Goal: Information Seeking & Learning: Learn about a topic

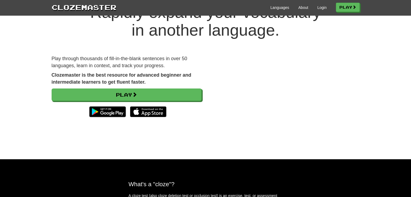
scroll to position [29, 0]
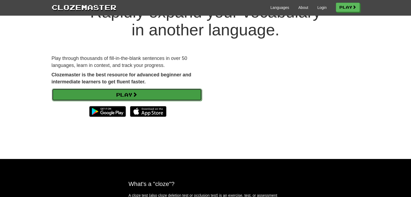
click at [147, 98] on link "Play" at bounding box center [127, 95] width 150 height 12
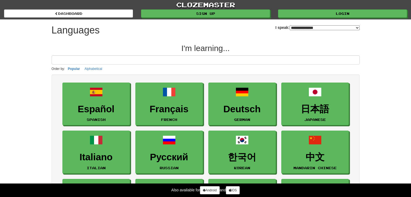
select select "*******"
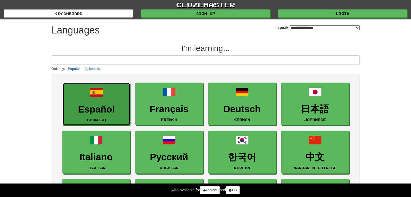
click at [111, 107] on h3 "Español" at bounding box center [97, 109] width 62 height 11
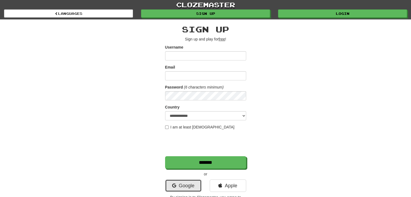
click at [188, 185] on link "Google" at bounding box center [183, 186] width 36 height 12
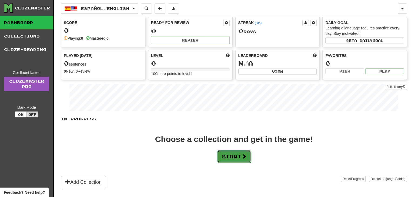
click at [227, 156] on button "Start" at bounding box center [234, 157] width 34 height 12
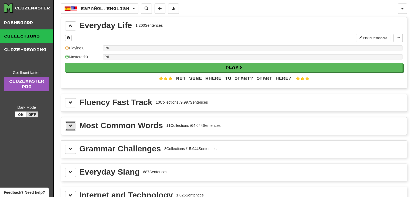
click at [69, 124] on span at bounding box center [71, 126] width 4 height 4
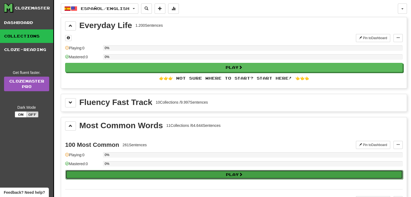
click at [129, 175] on button "Play" at bounding box center [234, 174] width 338 height 9
select select "**"
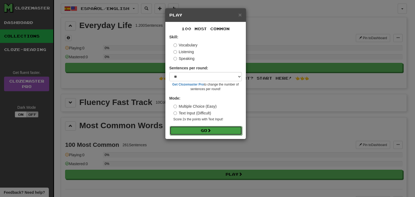
click at [214, 129] on button "Go" at bounding box center [206, 130] width 72 height 9
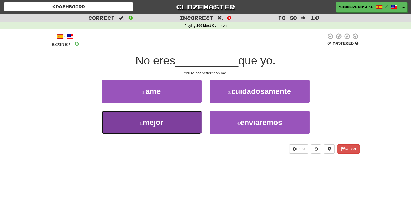
click at [182, 118] on button "3 . mejor" at bounding box center [152, 123] width 100 height 24
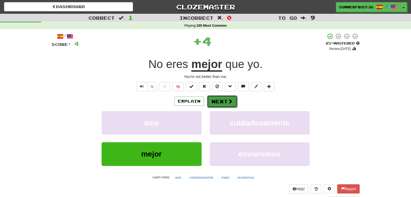
click at [226, 103] on button "Next" at bounding box center [222, 101] width 30 height 12
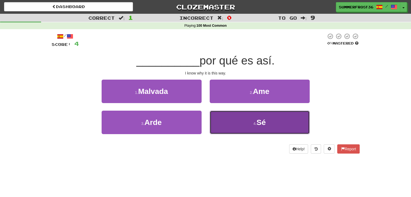
click at [256, 123] on small "4 ." at bounding box center [254, 124] width 3 height 4
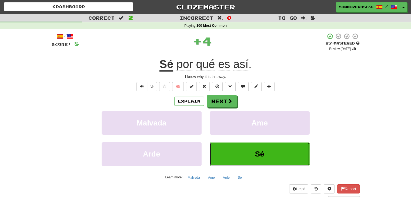
click at [260, 153] on span "Sé" at bounding box center [259, 154] width 9 height 8
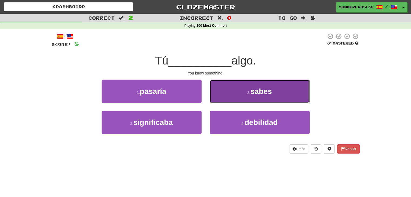
click at [236, 91] on button "2 . sabes" at bounding box center [260, 92] width 100 height 24
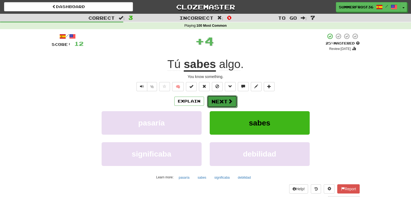
click at [228, 104] on button "Next" at bounding box center [222, 101] width 30 height 12
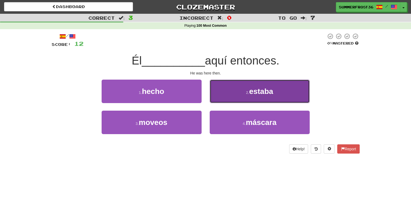
click at [230, 82] on button "2 . estaba" at bounding box center [260, 92] width 100 height 24
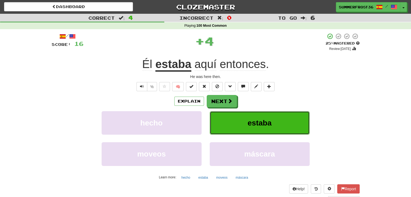
click at [251, 113] on button "estaba" at bounding box center [260, 123] width 100 height 24
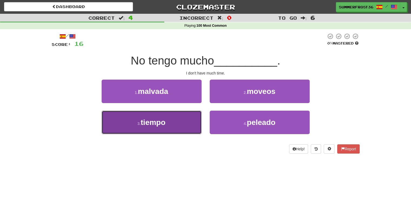
click at [177, 121] on button "3 . tiempo" at bounding box center [152, 123] width 100 height 24
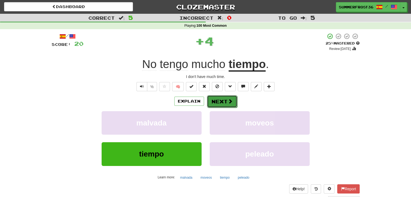
click at [224, 102] on button "Next" at bounding box center [222, 101] width 30 height 12
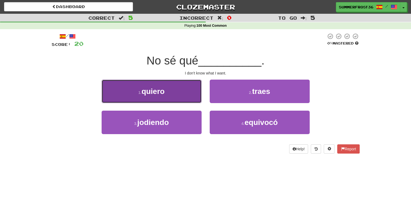
click at [181, 91] on button "1 . quiero" at bounding box center [152, 92] width 100 height 24
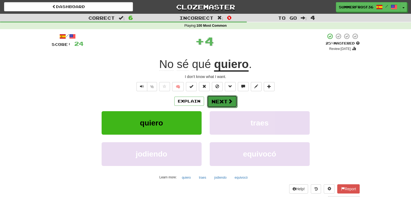
click at [218, 99] on button "Next" at bounding box center [222, 101] width 30 height 12
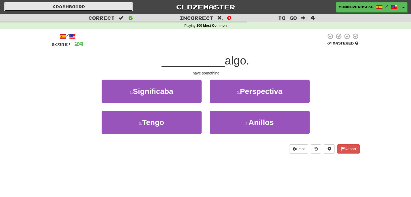
click at [51, 9] on link "Dashboard" at bounding box center [68, 6] width 129 height 9
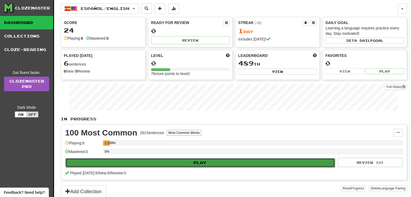
click at [179, 166] on button "Play" at bounding box center [199, 162] width 269 height 9
select select "**"
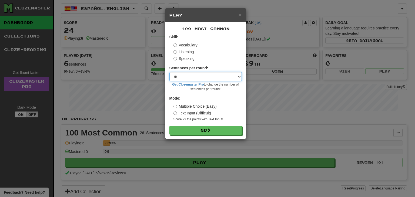
click at [190, 78] on select "* ** ** ** ** ** *** ********" at bounding box center [205, 76] width 72 height 9
click at [187, 74] on select "* ** ** ** ** ** *** ********" at bounding box center [205, 76] width 72 height 9
click at [184, 79] on select "* ** ** ** ** ** *** ********" at bounding box center [205, 76] width 72 height 9
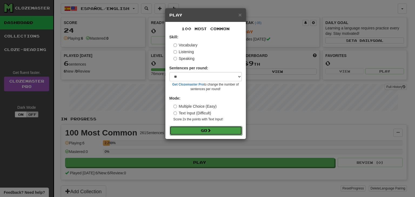
click at [187, 129] on button "Go" at bounding box center [206, 130] width 72 height 9
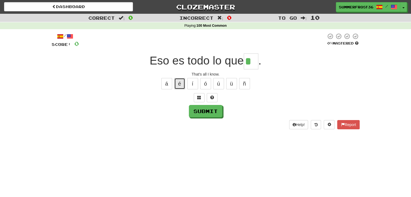
click at [176, 84] on button "é" at bounding box center [179, 83] width 11 height 11
click at [203, 112] on button "Submit" at bounding box center [206, 111] width 34 height 12
type input "**"
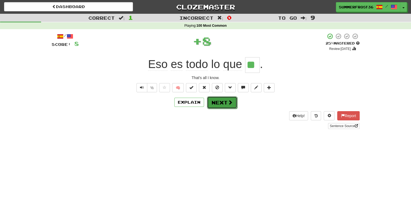
click at [212, 106] on button "Next" at bounding box center [222, 102] width 30 height 12
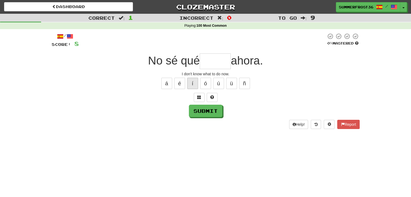
type input "*"
type input "*****"
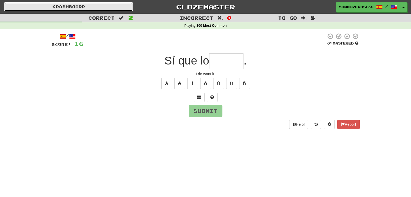
click at [105, 10] on link "Dashboard" at bounding box center [68, 6] width 129 height 9
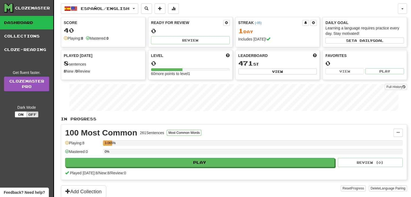
click at [11, 10] on icon at bounding box center [8, 8] width 8 height 8
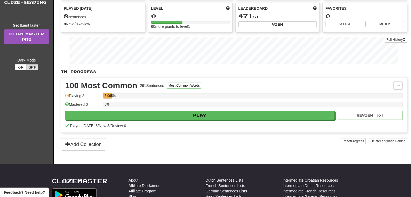
scroll to position [62, 0]
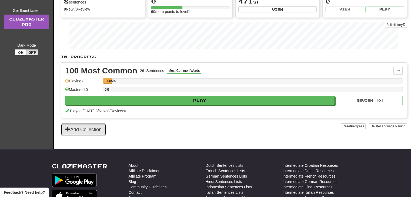
click at [95, 126] on button "Add Collection" at bounding box center [83, 129] width 45 height 12
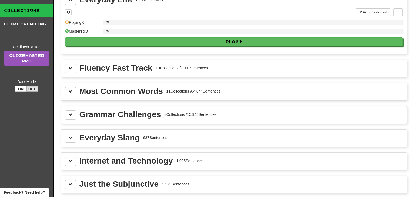
scroll to position [27, 0]
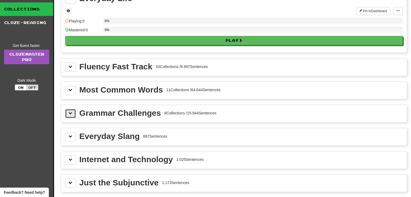
click at [70, 113] on span at bounding box center [71, 114] width 4 height 4
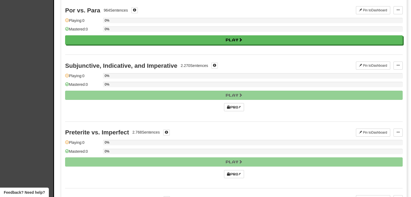
scroll to position [158, 0]
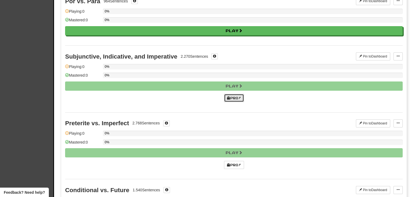
click at [233, 98] on link "Pro!" at bounding box center [234, 98] width 20 height 8
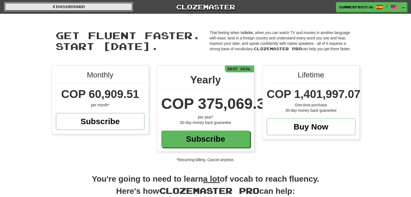
click at [113, 5] on link "Dashboard" at bounding box center [68, 6] width 129 height 9
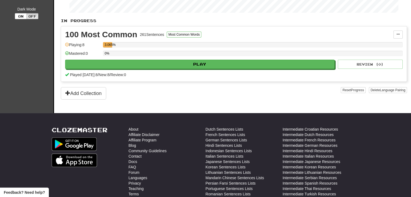
scroll to position [106, 0]
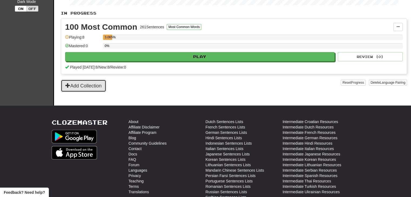
click at [100, 85] on button "Add Collection" at bounding box center [83, 86] width 45 height 12
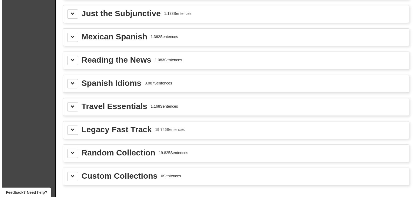
scroll to position [197, 0]
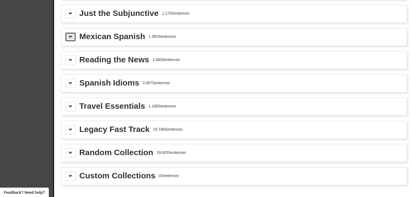
click at [70, 37] on button at bounding box center [70, 36] width 11 height 9
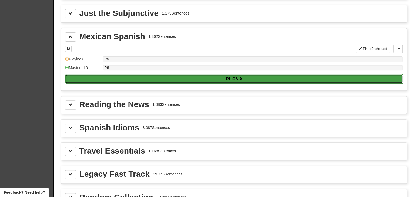
click at [103, 74] on button "Play" at bounding box center [234, 78] width 338 height 9
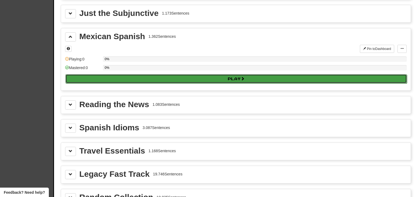
select select "**"
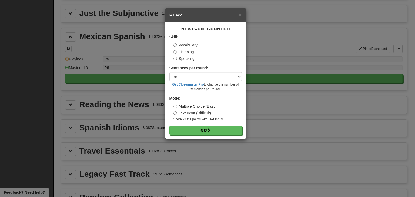
click at [190, 43] on label "Vocabulary" at bounding box center [185, 44] width 24 height 5
click at [209, 47] on div "Vocabulary" at bounding box center [207, 44] width 68 height 5
click at [211, 129] on span at bounding box center [209, 131] width 4 height 4
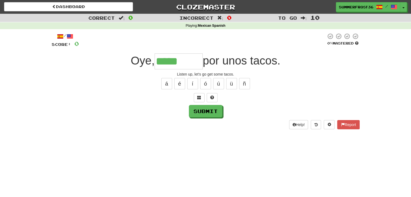
type input "*******"
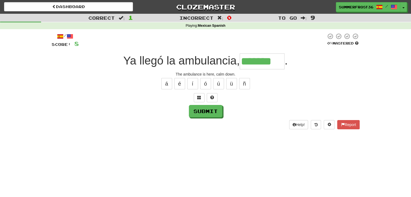
type input "*******"
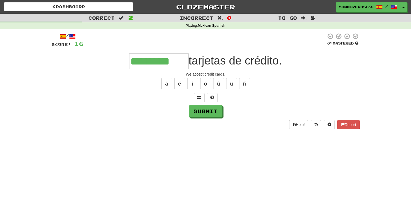
type input "*********"
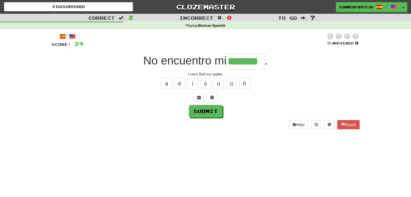
type input "*******"
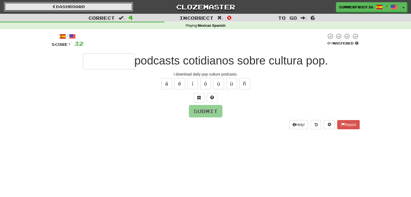
click at [93, 5] on link "Dashboard" at bounding box center [68, 6] width 129 height 9
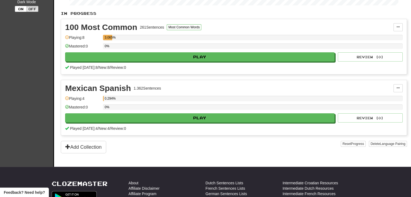
scroll to position [106, 0]
click at [397, 90] on button at bounding box center [397, 88] width 9 height 8
click at [352, 86] on div "Mexican Spanish 1.362 Sentences" at bounding box center [229, 88] width 328 height 8
click at [99, 149] on button "Add Collection" at bounding box center [83, 147] width 45 height 12
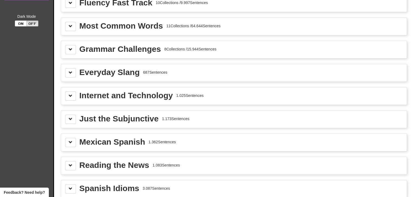
scroll to position [92, 0]
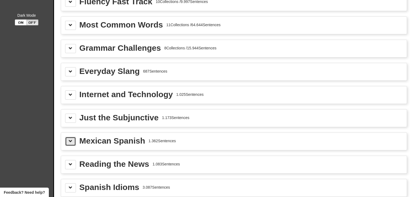
click at [69, 141] on button at bounding box center [70, 141] width 11 height 9
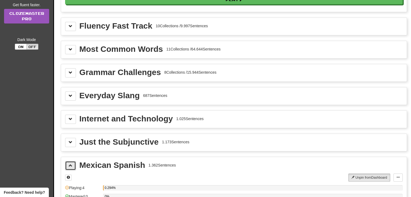
scroll to position [60, 0]
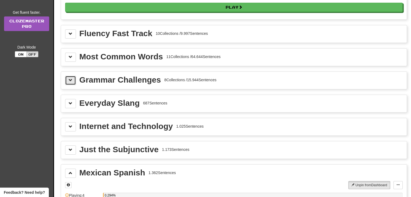
click at [70, 83] on button at bounding box center [70, 80] width 11 height 9
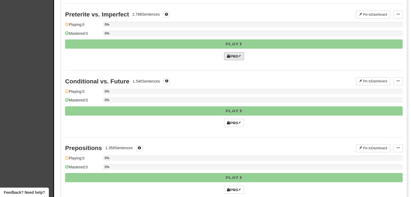
scroll to position [267, 0]
